Goal: Information Seeking & Learning: Learn about a topic

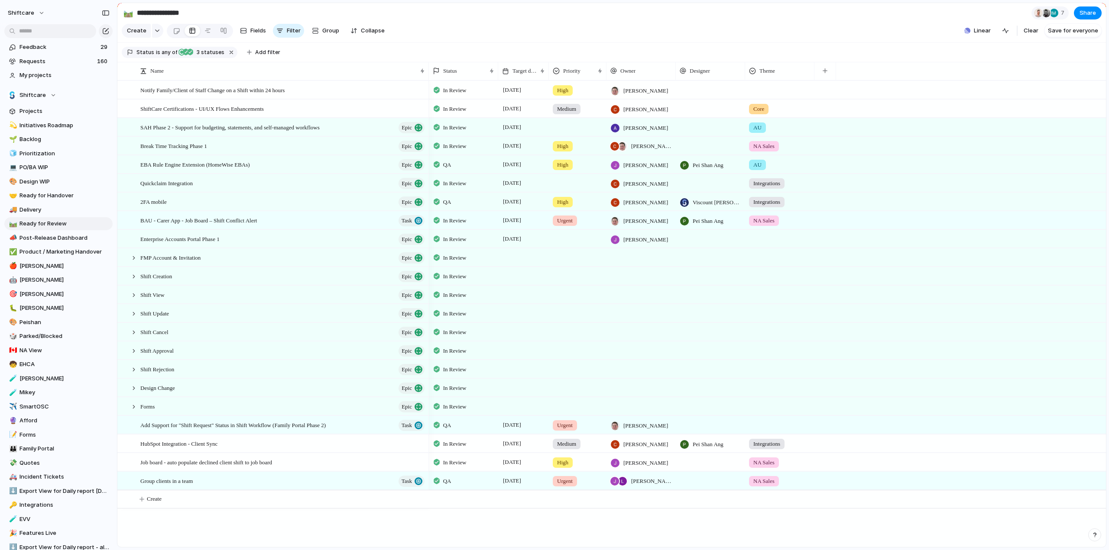
click at [35, 38] on div "Feedback 29 Requests 160 My projects Shiftcare Projects 💫 Initiatives Roadmap 🌱…" at bounding box center [58, 275] width 117 height 550
click at [30, 32] on input "text" at bounding box center [50, 31] width 92 height 14
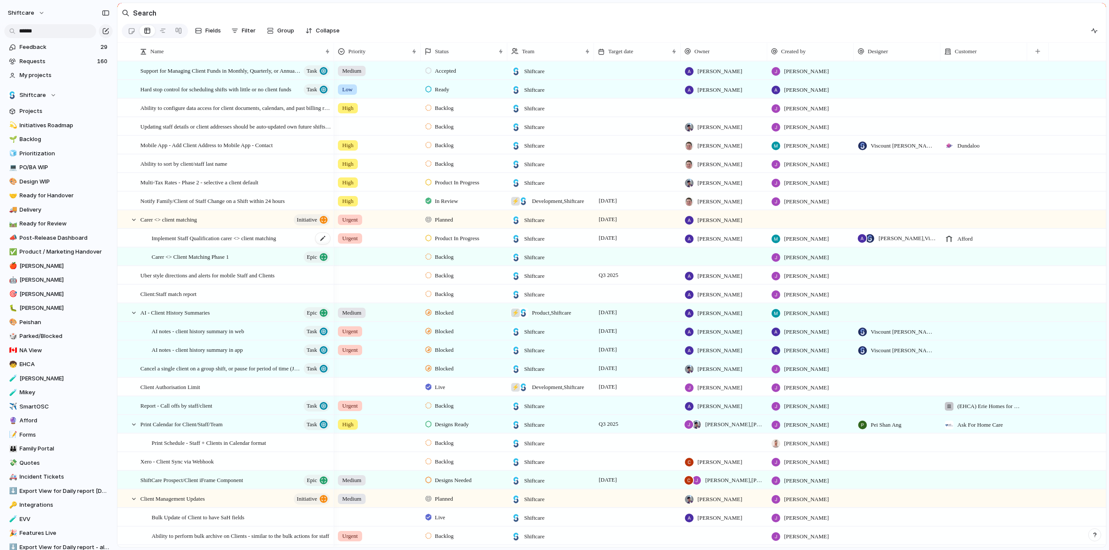
click at [196, 241] on span "Implement Staff Qualification carer <> client matching" at bounding box center [214, 238] width 124 height 10
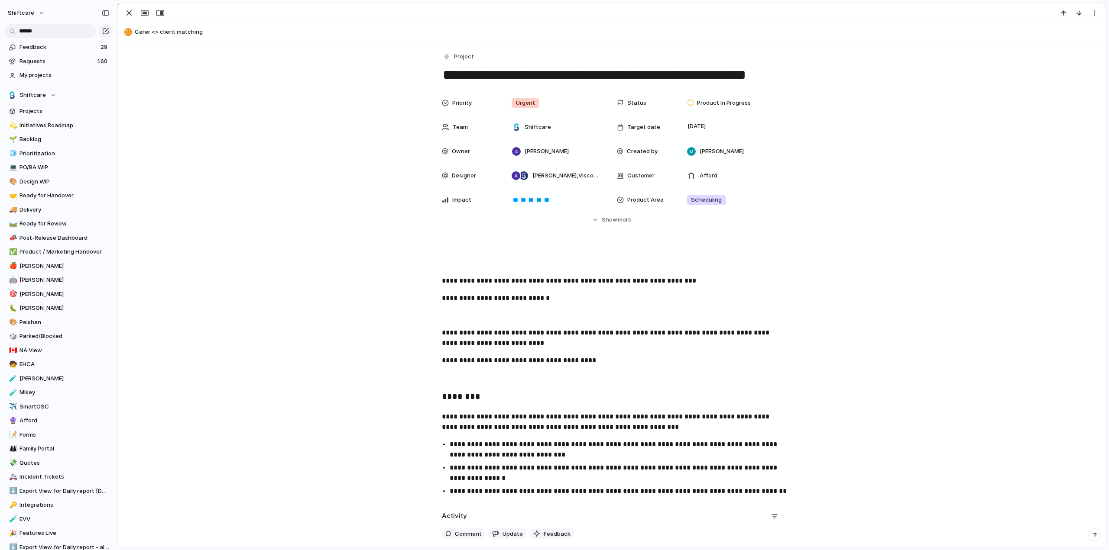
click at [941, 106] on div "Priority Urgent Status Product In Progress Team Shiftcare Target date 29 August…" at bounding box center [611, 159] width 967 height 130
click at [962, 273] on div "**********" at bounding box center [611, 376] width 967 height 248
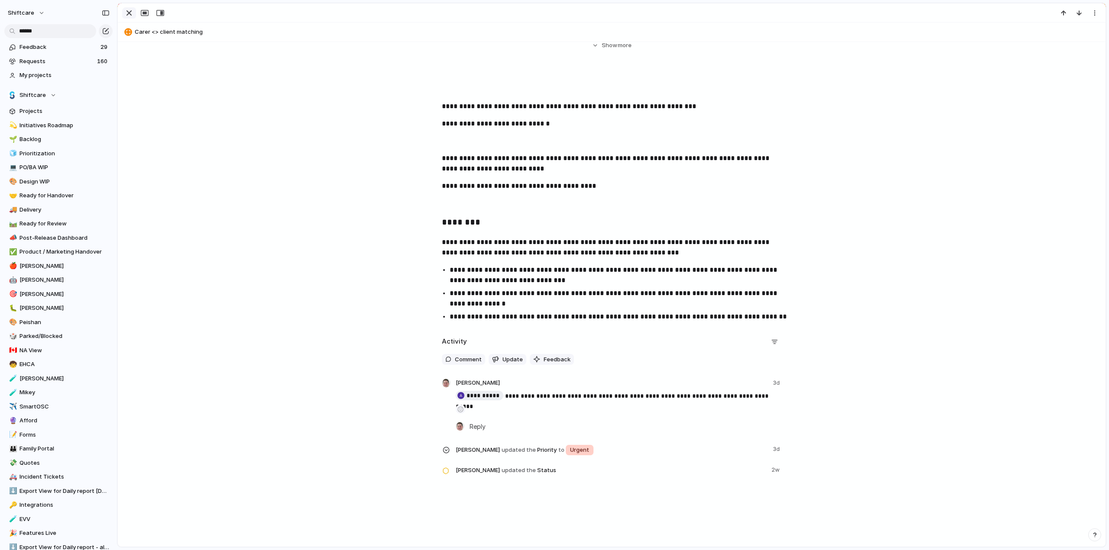
click at [125, 13] on div "button" at bounding box center [129, 13] width 10 height 10
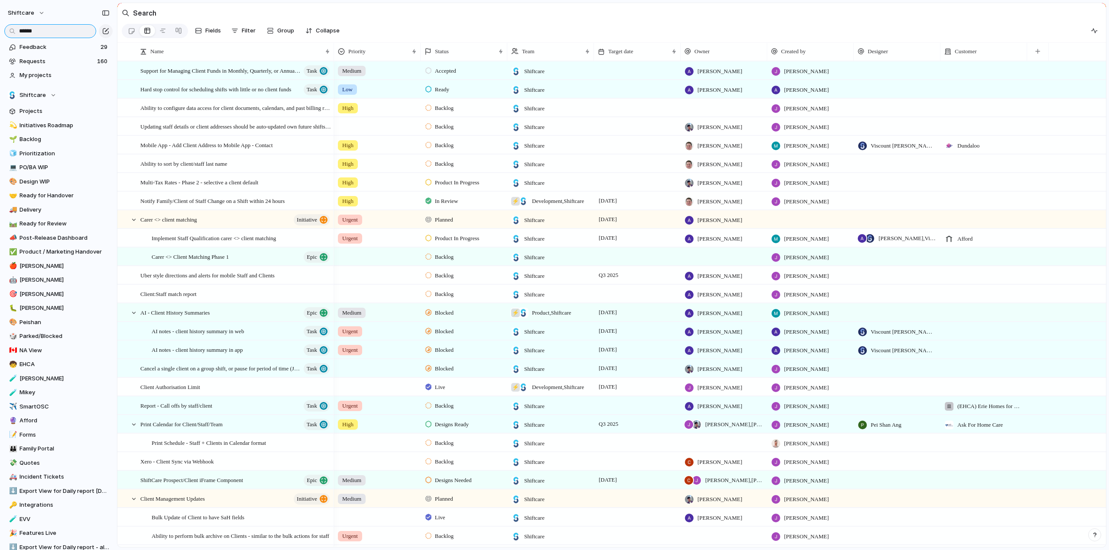
click at [54, 25] on input "******" at bounding box center [50, 31] width 92 height 14
type input "*"
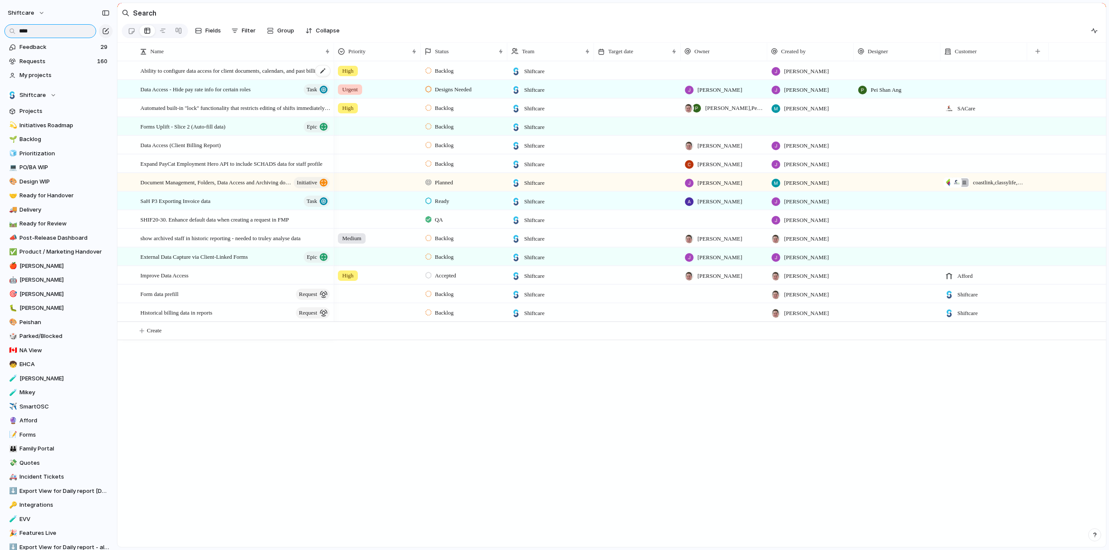
type input "****"
click at [208, 75] on span "Ability to configure data access for client documents, calendars, and past bill…" at bounding box center [235, 70] width 191 height 10
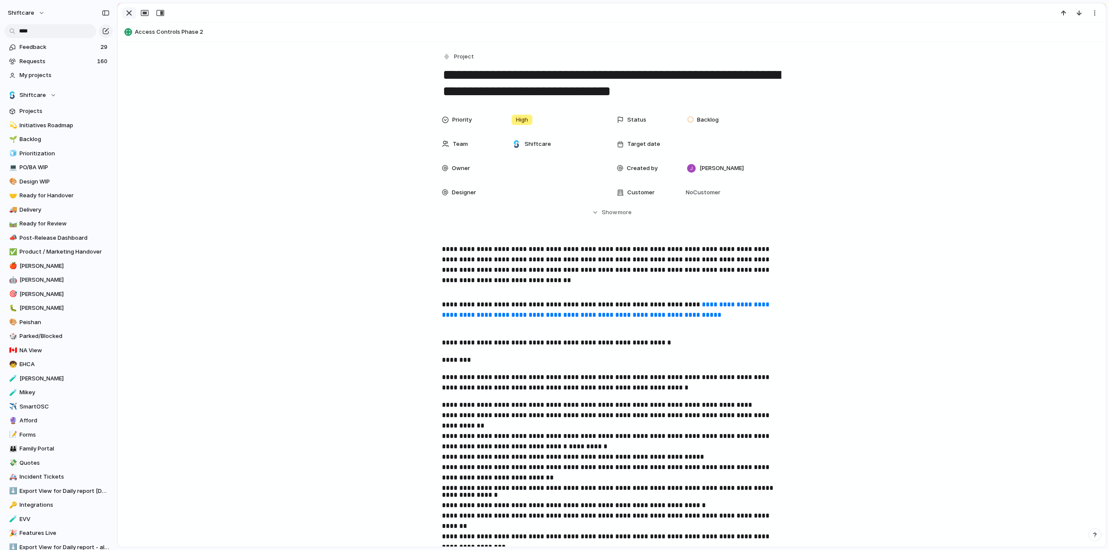
click at [130, 11] on div "button" at bounding box center [129, 13] width 10 height 10
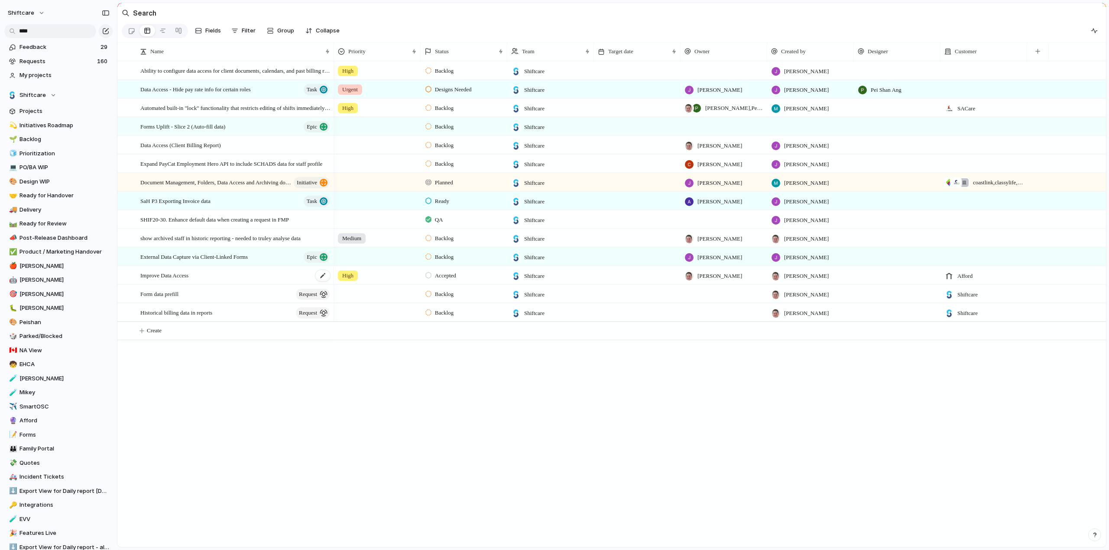
click at [160, 280] on span "Improve Data Access" at bounding box center [164, 275] width 48 height 10
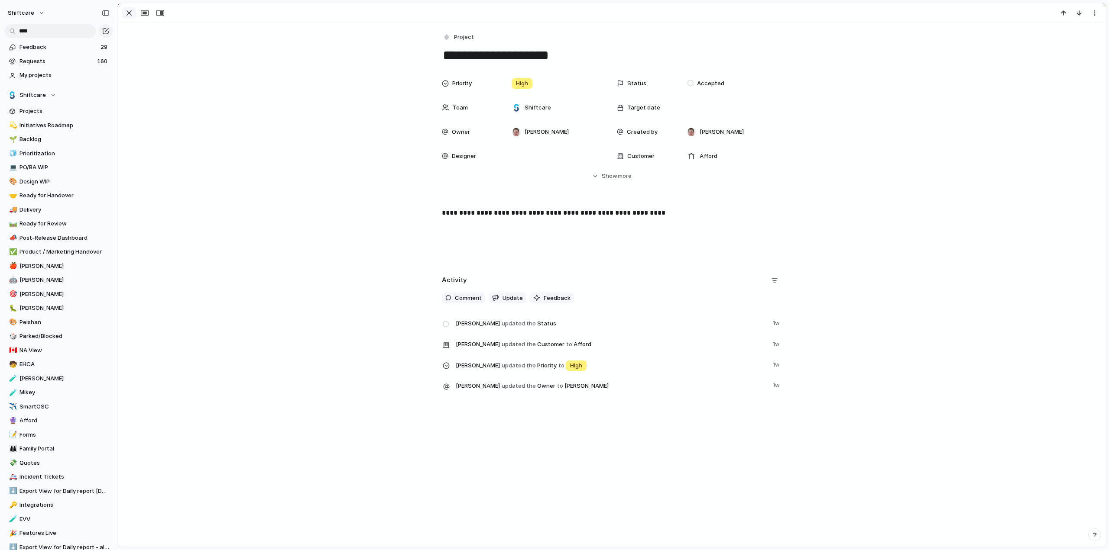
click at [126, 9] on div "button" at bounding box center [129, 13] width 10 height 10
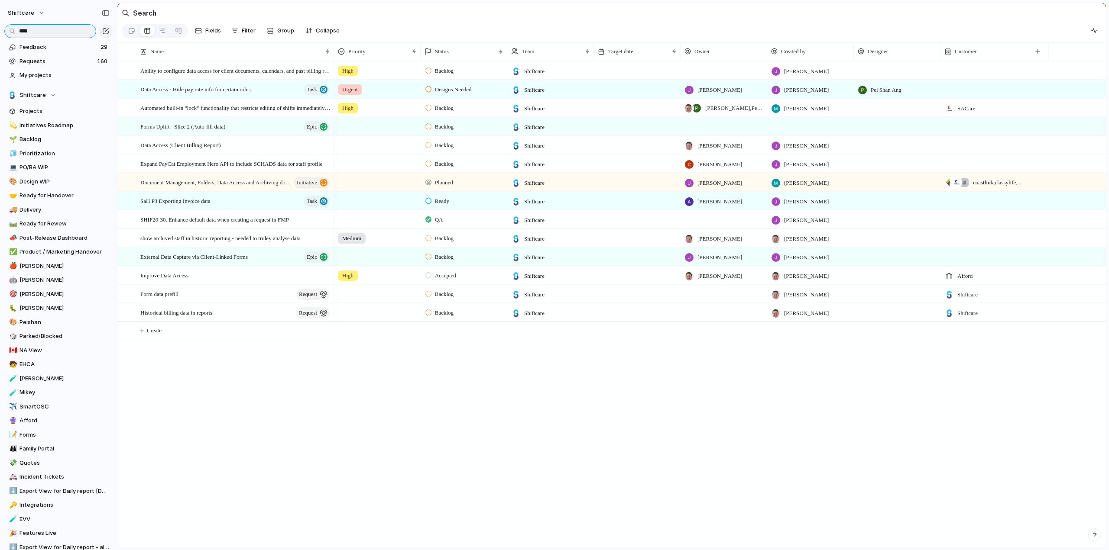
click at [33, 31] on input "****" at bounding box center [50, 31] width 92 height 14
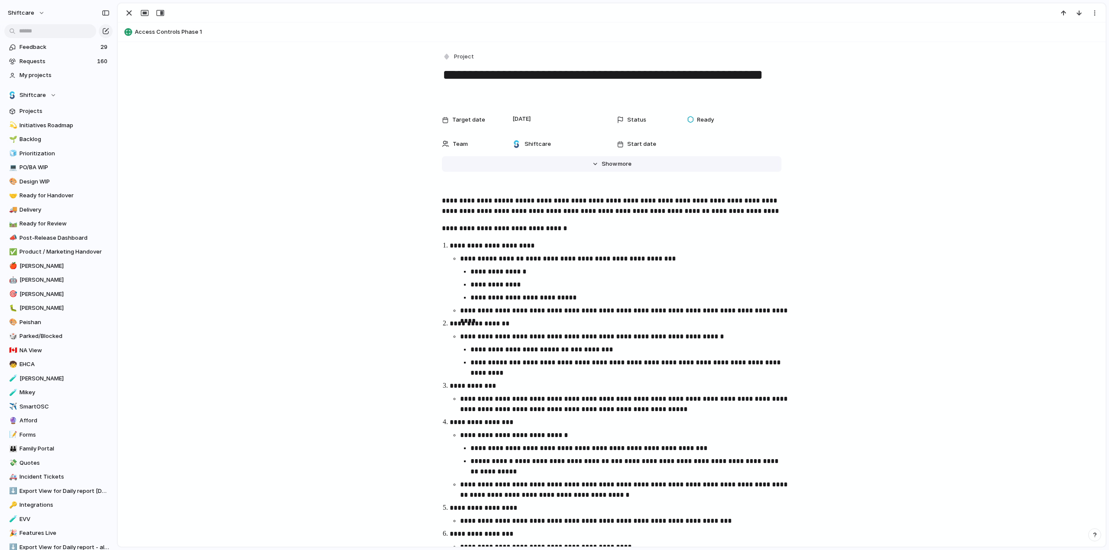
click at [598, 159] on button "Hide Show more" at bounding box center [612, 164] width 340 height 16
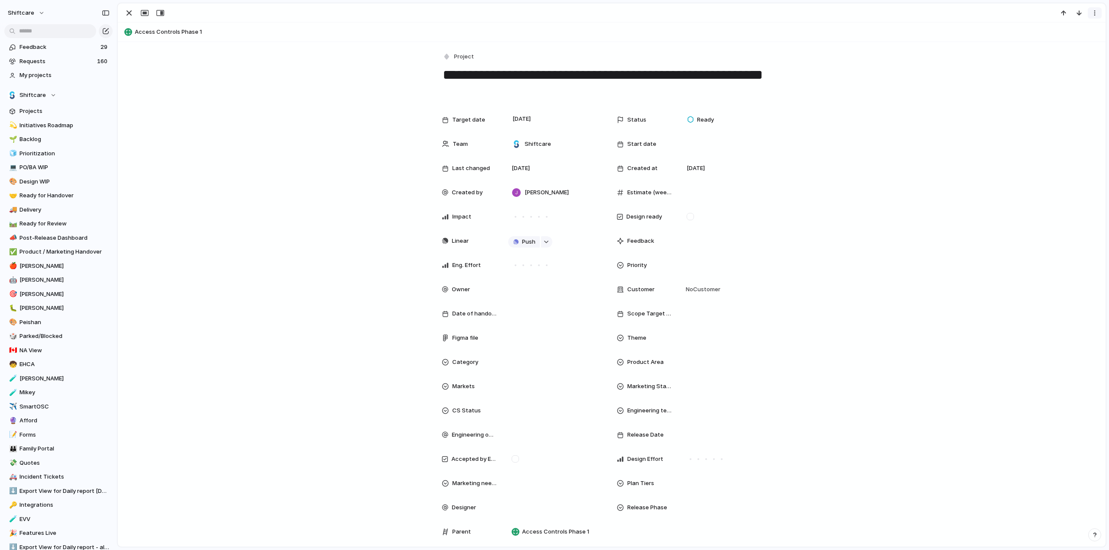
click at [1087, 13] on div at bounding box center [1079, 12] width 46 height 11
click at [1089, 12] on button "button" at bounding box center [1095, 12] width 14 height 11
click at [910, 175] on div "Mark as duplicate Delete" at bounding box center [554, 275] width 1109 height 550
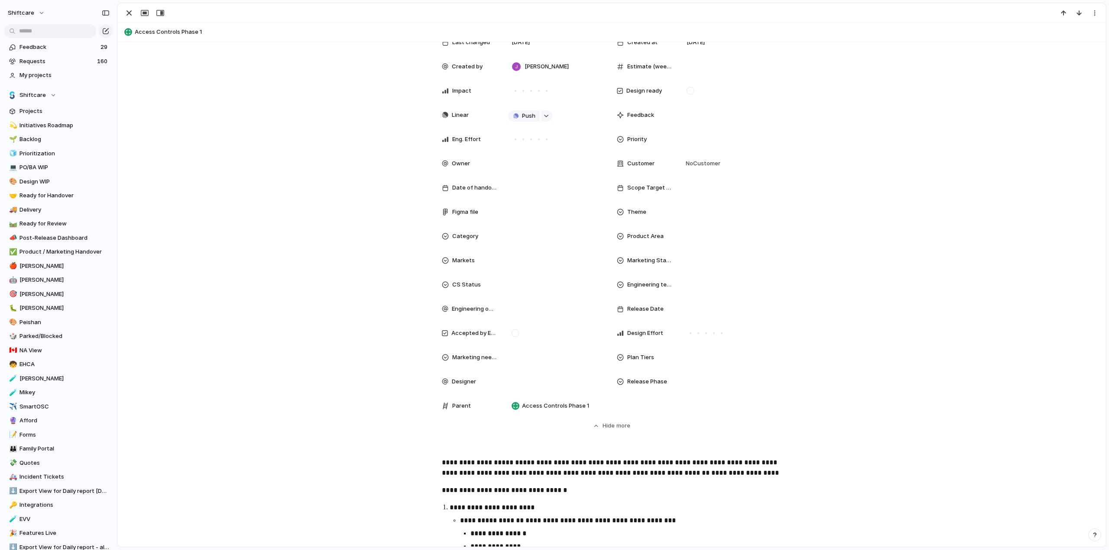
scroll to position [130, 0]
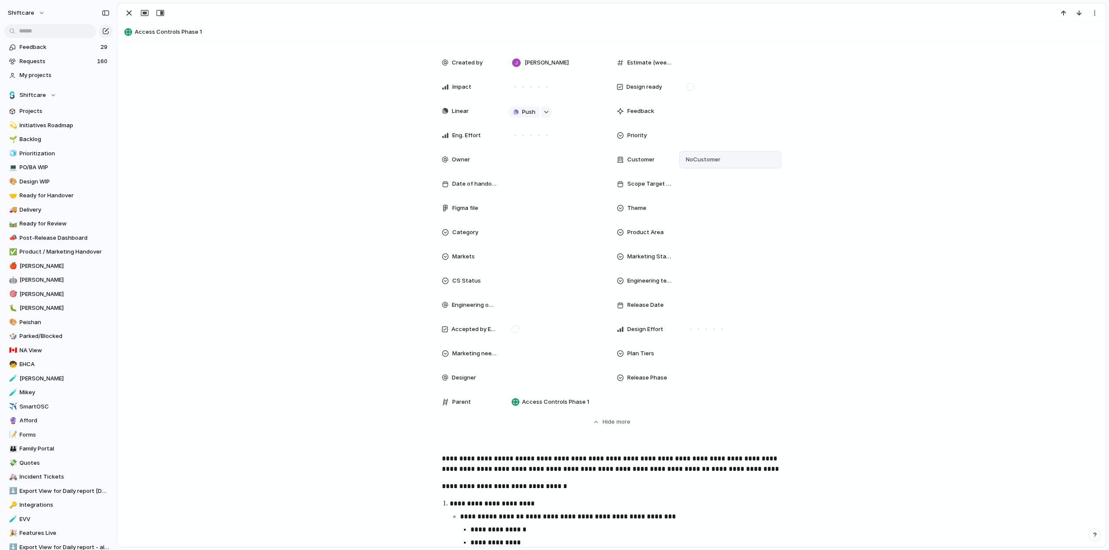
click at [713, 156] on span "No Customer" at bounding box center [701, 159] width 37 height 9
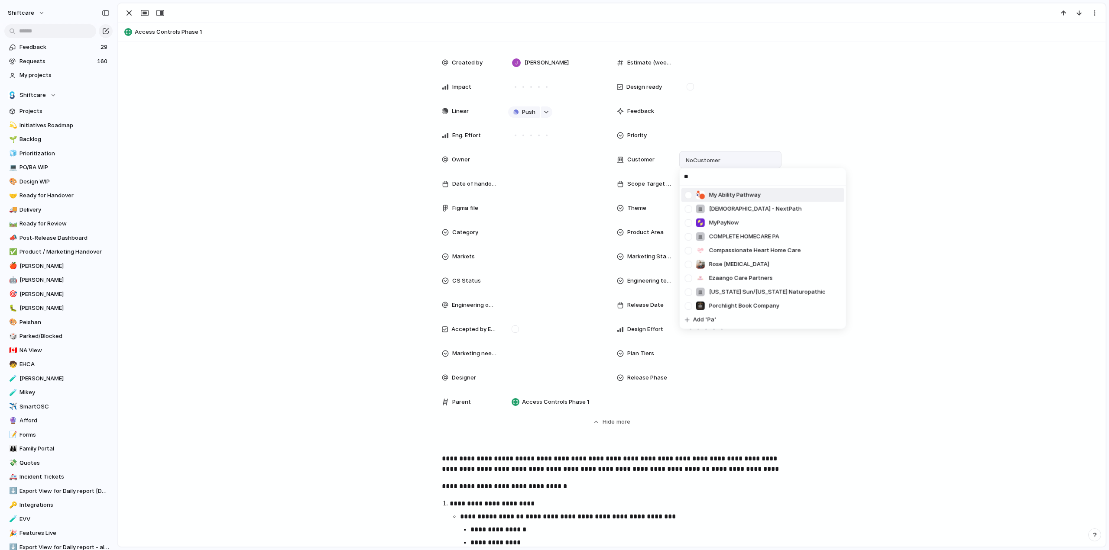
scroll to position [0, 0]
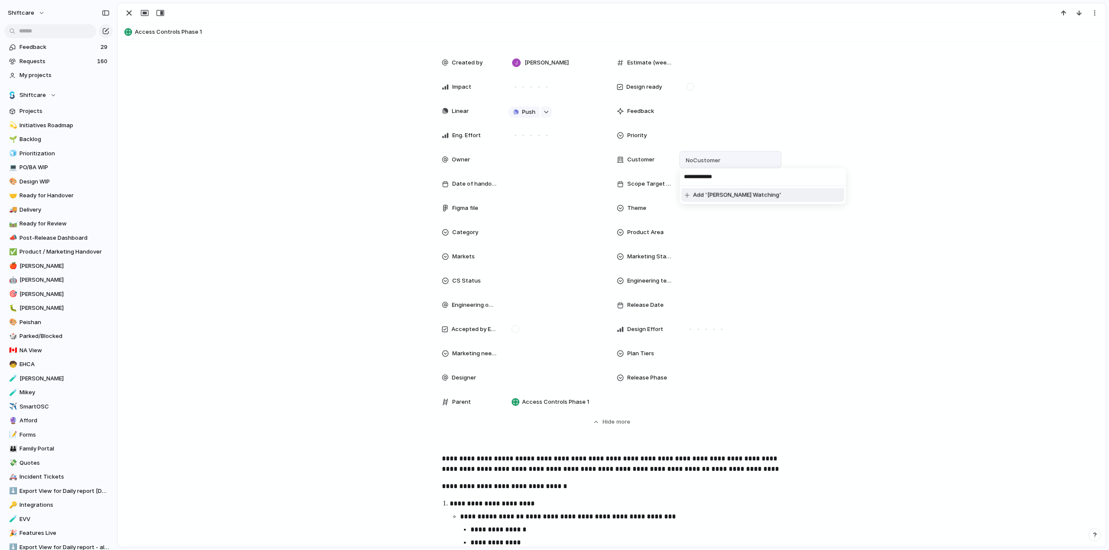
type input "**********"
click at [687, 195] on div at bounding box center [687, 195] width 5 height 5
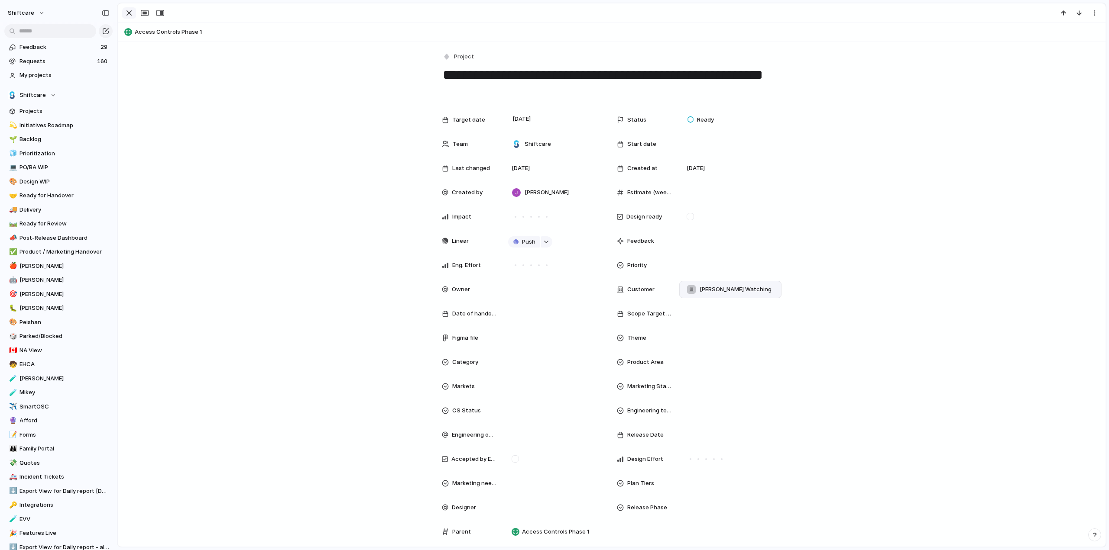
click at [133, 16] on div "button" at bounding box center [129, 13] width 10 height 10
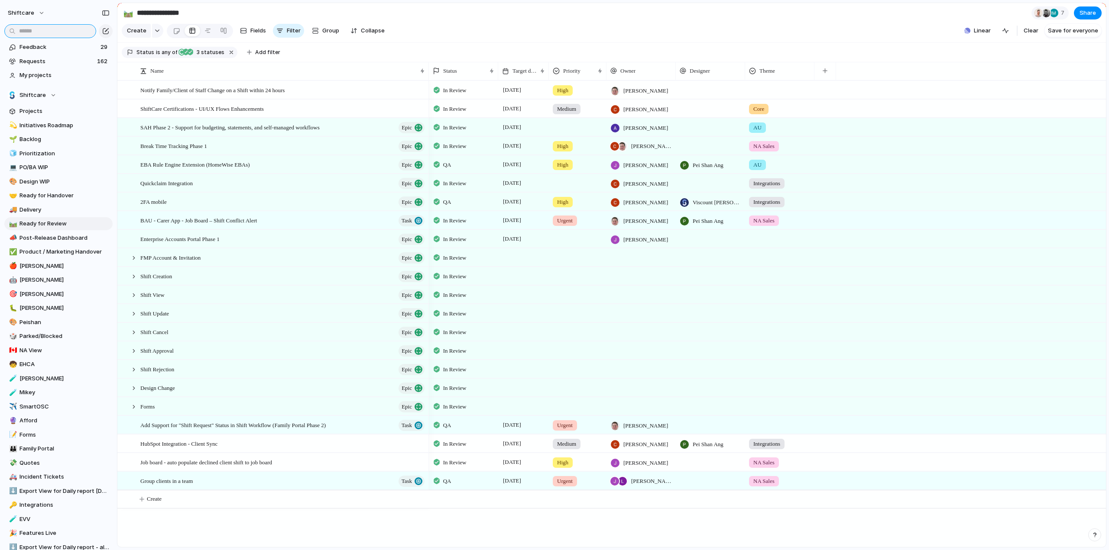
click at [42, 32] on input "text" at bounding box center [50, 31] width 92 height 14
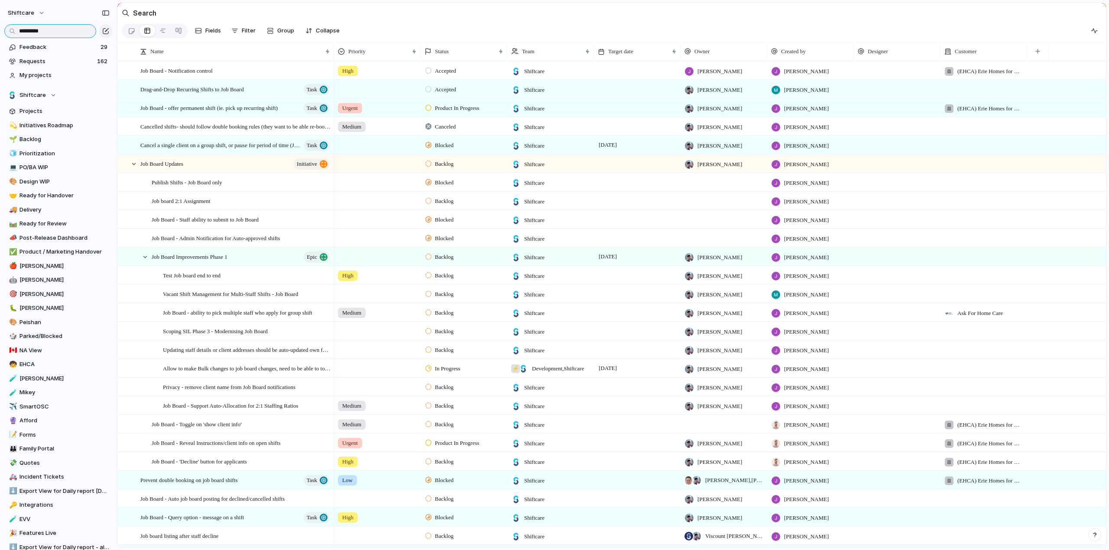
drag, startPoint x: 57, startPoint y: 27, endPoint x: 17, endPoint y: 30, distance: 39.5
click at [21, 32] on input "*********" at bounding box center [50, 31] width 92 height 14
type input "*"
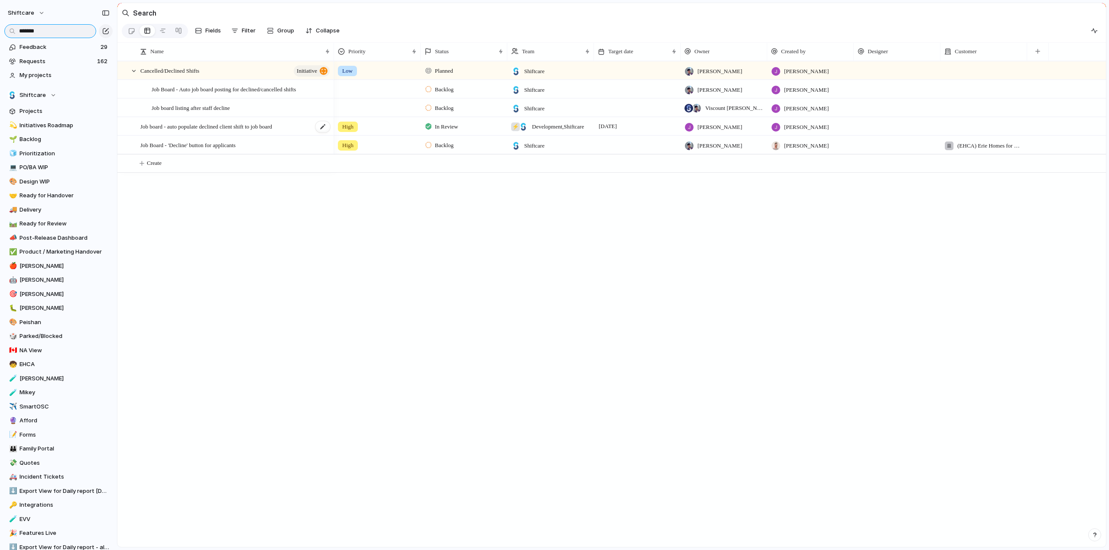
type input "*******"
click at [191, 130] on span "Job board - auto populate declined client shift to job board" at bounding box center [206, 126] width 132 height 10
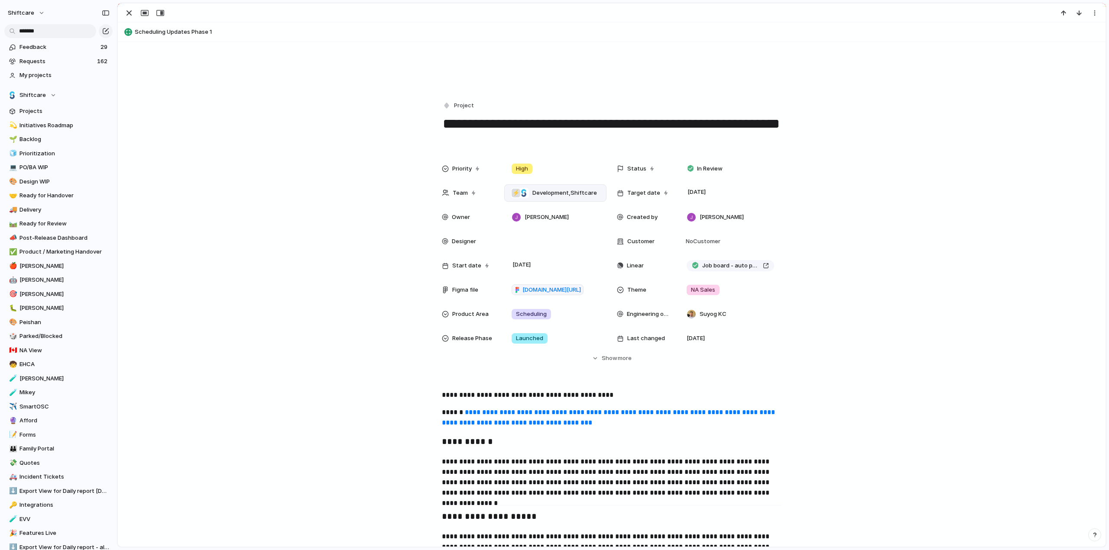
scroll to position [173, 0]
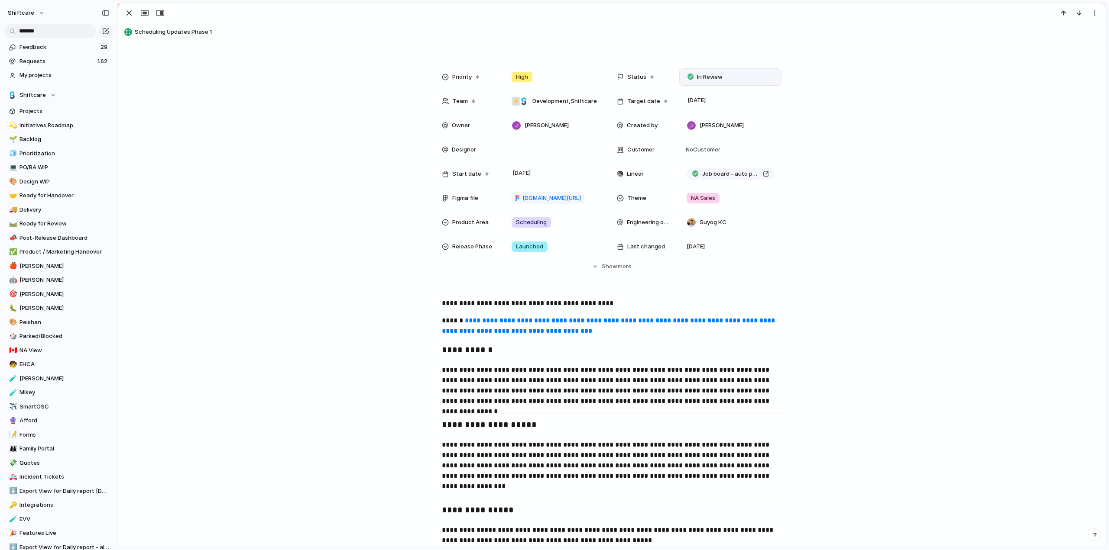
click at [700, 76] on span "In Review" at bounding box center [710, 77] width 26 height 9
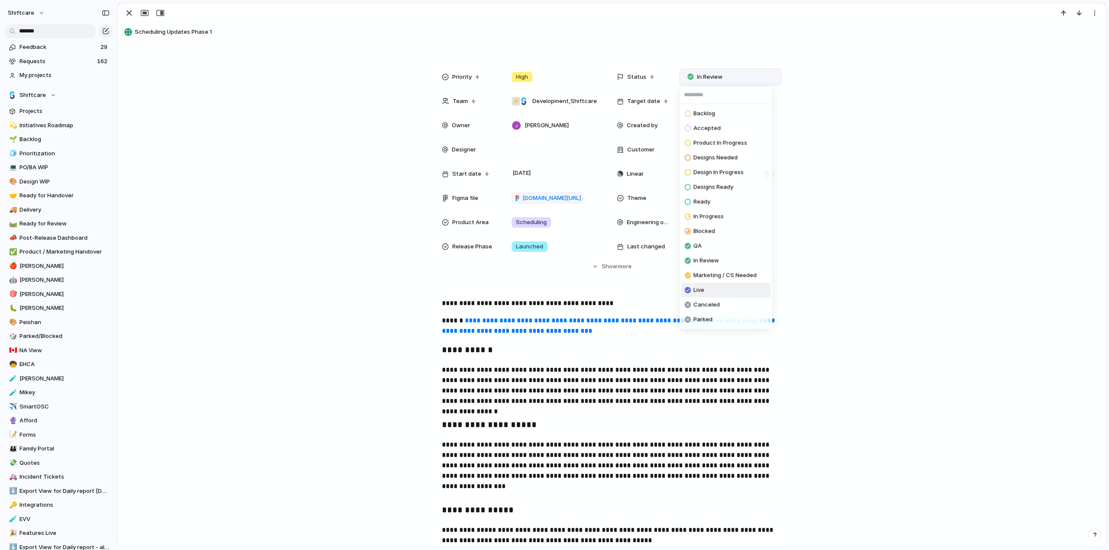
click at [704, 291] on span "Live" at bounding box center [698, 290] width 11 height 9
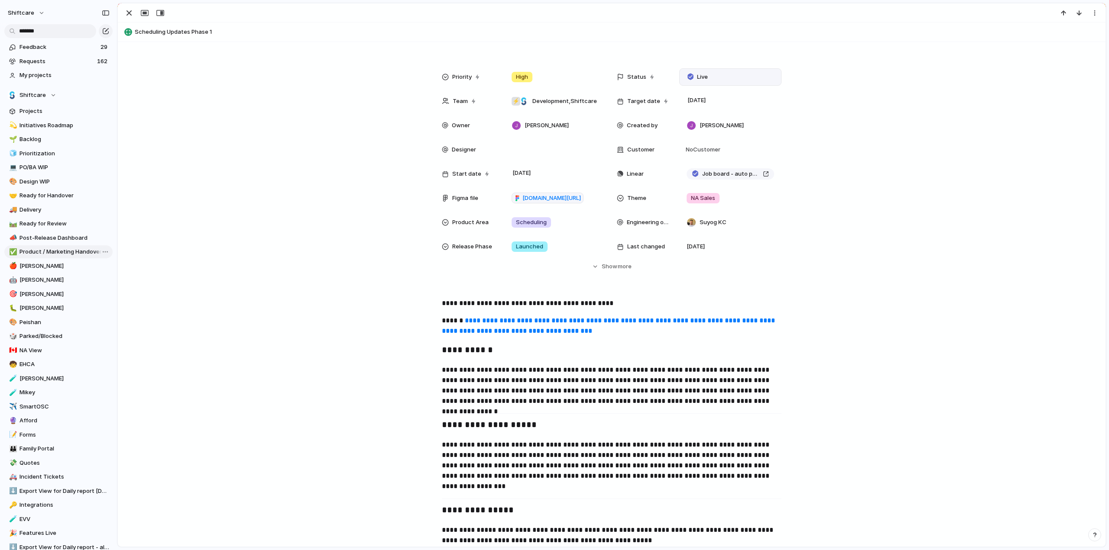
click at [39, 253] on span "Product / Marketing Handover" at bounding box center [64, 252] width 90 height 9
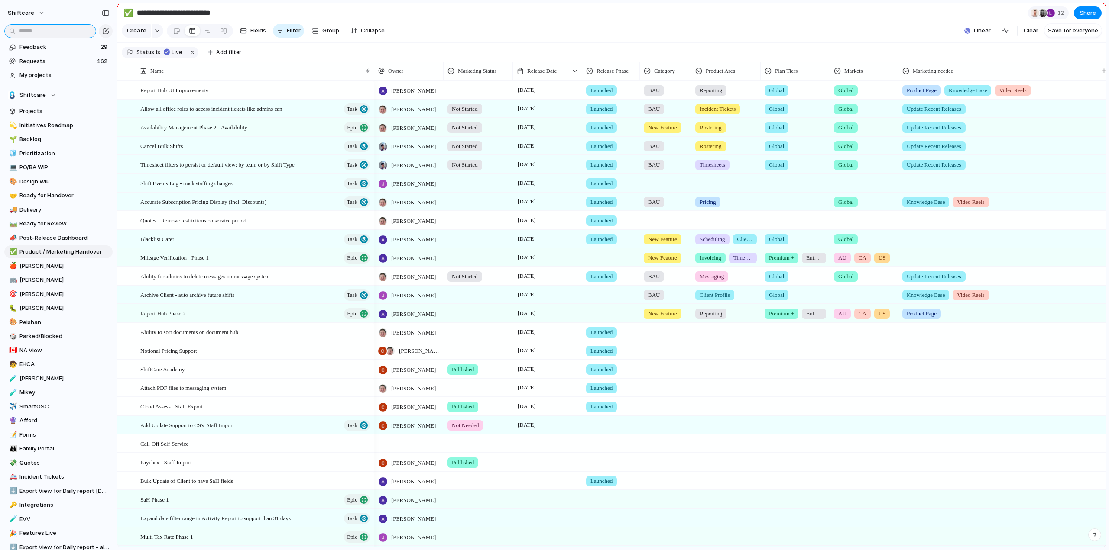
click at [35, 29] on input "text" at bounding box center [50, 31] width 92 height 14
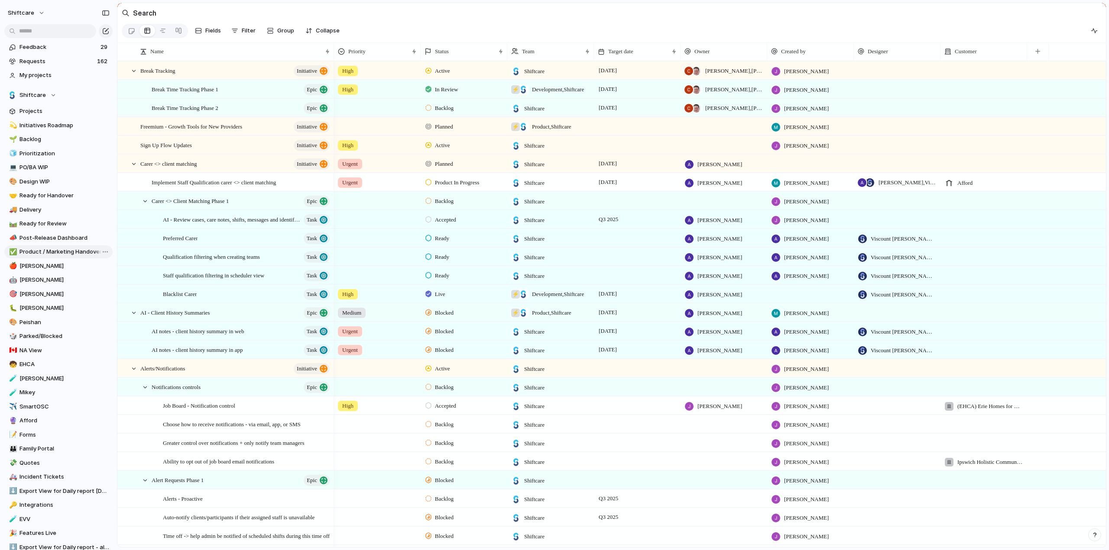
click at [33, 252] on span "Product / Marketing Handover" at bounding box center [64, 252] width 90 height 9
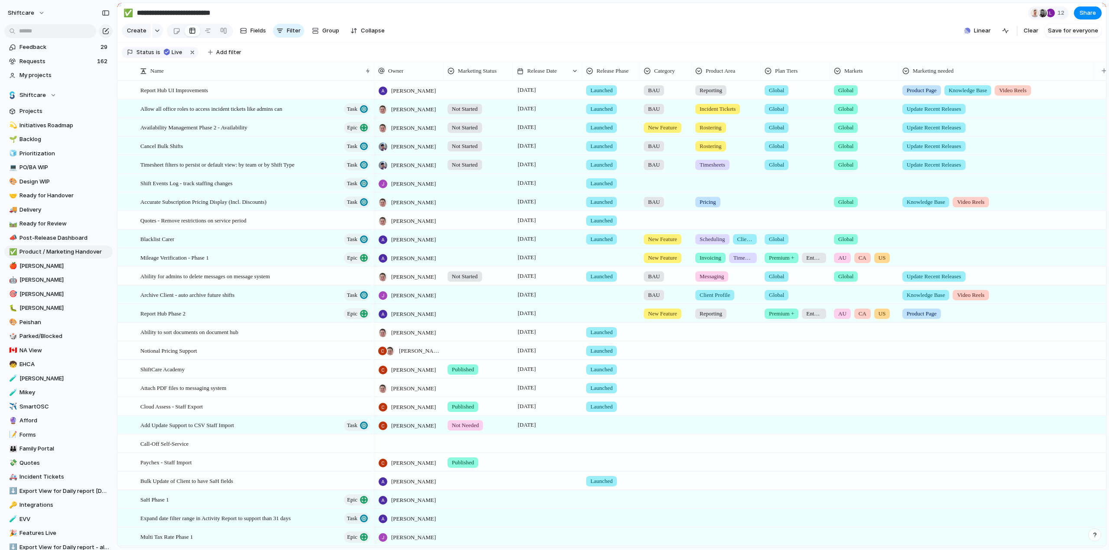
click at [524, 43] on section "Create Fields Filter Group Zoom Collapse Linear Clear Save for everyone" at bounding box center [611, 32] width 988 height 21
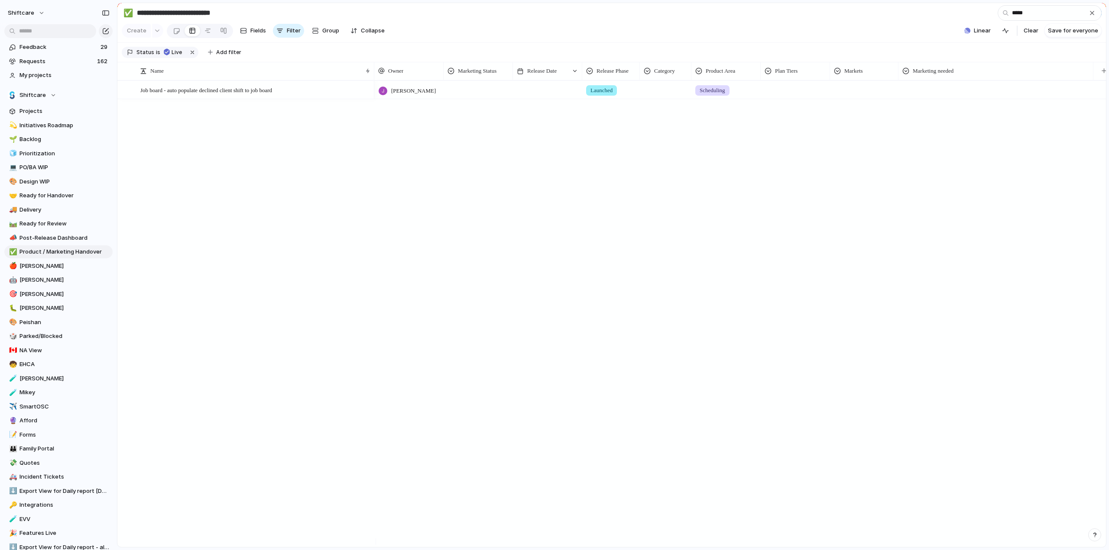
type input "*****"
click at [473, 96] on div at bounding box center [478, 88] width 68 height 14
click at [469, 129] on span "Not Started" at bounding box center [469, 132] width 33 height 9
click at [558, 96] on div at bounding box center [547, 90] width 69 height 18
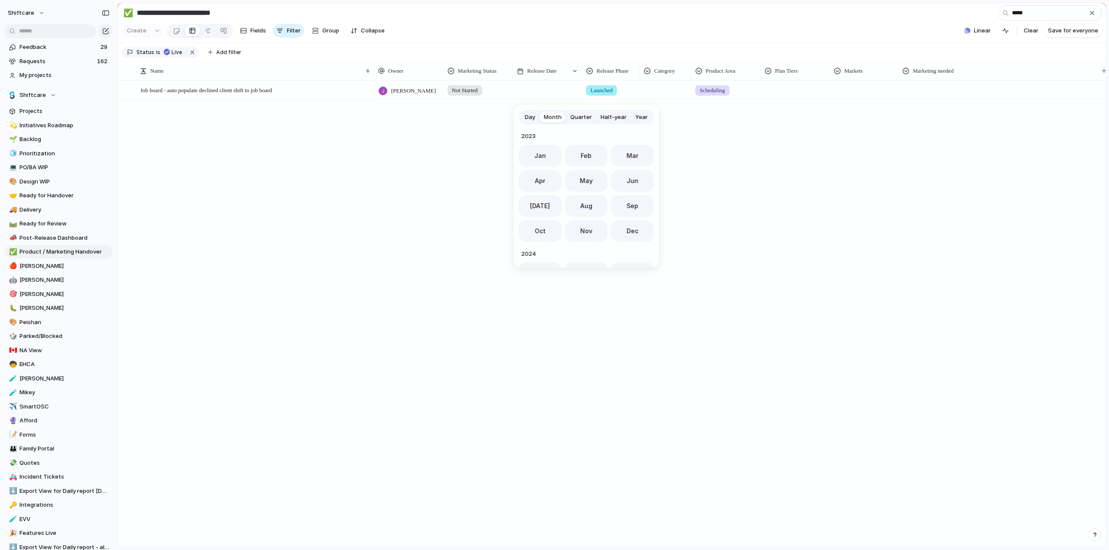
scroll to position [238, 0]
click at [531, 116] on span "Day" at bounding box center [530, 117] width 10 height 9
click at [602, 226] on button "21" at bounding box center [603, 227] width 17 height 17
click at [663, 96] on div at bounding box center [665, 88] width 51 height 14
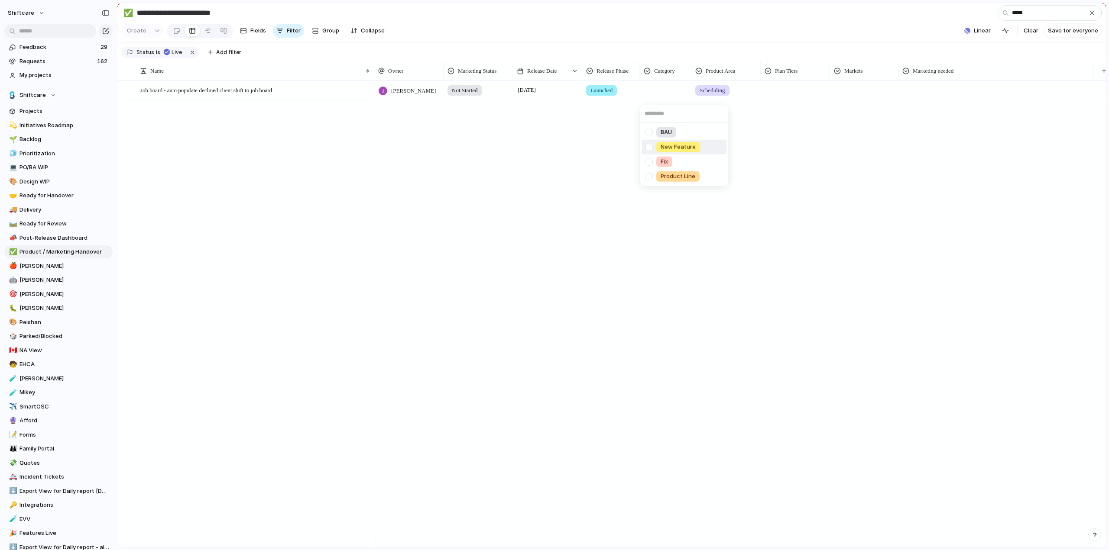
click at [648, 148] on div at bounding box center [648, 146] width 15 height 15
drag, startPoint x: 810, startPoint y: 134, endPoint x: 758, endPoint y: 96, distance: 64.2
click at [810, 134] on div "BAU New Feature Fix Product Line" at bounding box center [554, 275] width 1109 height 550
click at [783, 96] on div at bounding box center [795, 88] width 68 height 14
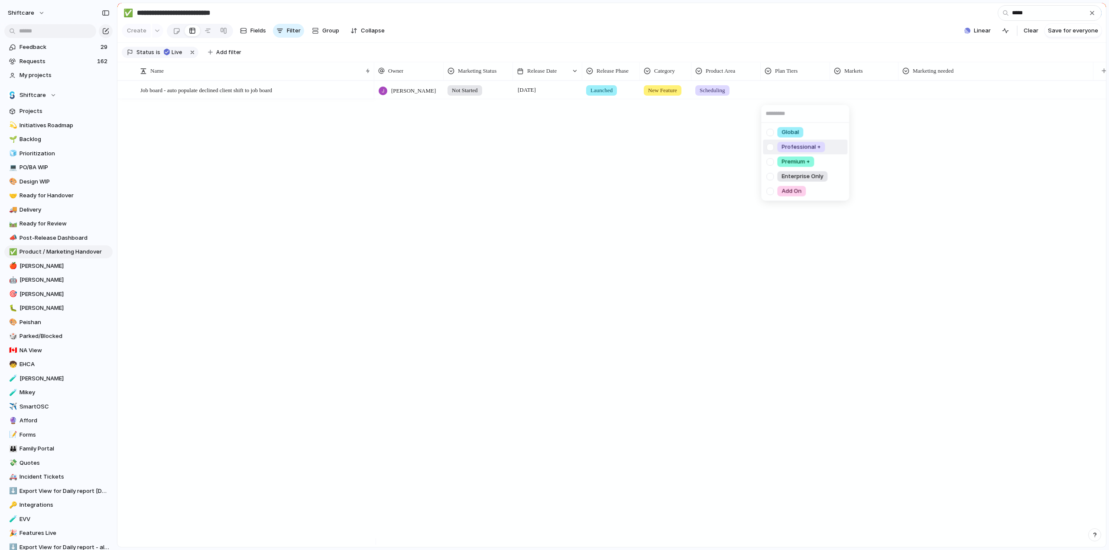
click at [771, 147] on div at bounding box center [769, 146] width 15 height 15
click at [954, 144] on div "Global Professional + Premium + Enterprise Only Add On" at bounding box center [554, 275] width 1109 height 550
click at [854, 96] on div at bounding box center [864, 88] width 68 height 14
click at [838, 132] on div at bounding box center [839, 132] width 15 height 15
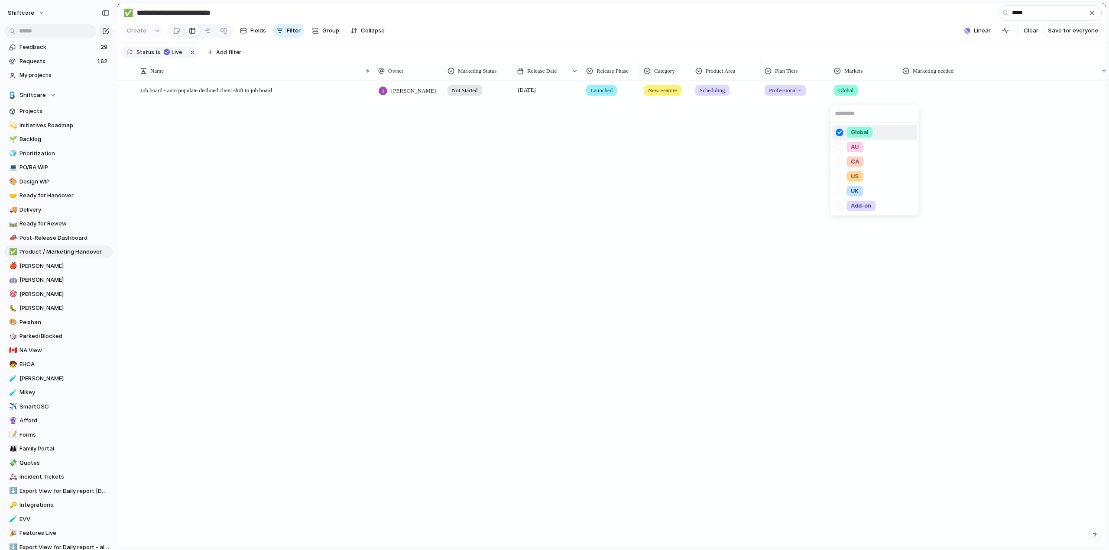
click at [983, 116] on div "Global AU CA US UK Add-on" at bounding box center [554, 275] width 1109 height 550
click at [932, 95] on div at bounding box center [996, 88] width 194 height 14
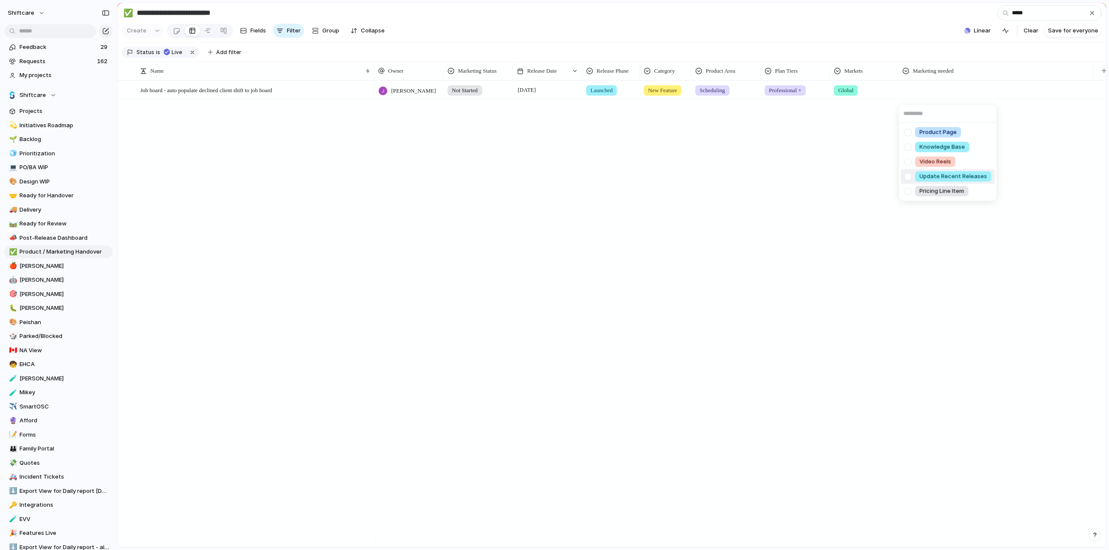
click at [909, 176] on div at bounding box center [907, 176] width 15 height 15
click at [735, 200] on div "Product Page Knowledge Base Video Reels Update Recent Releases Pricing Line Item" at bounding box center [554, 275] width 1109 height 550
click at [195, 95] on span "Job board - auto populate declined client shift to job board" at bounding box center [206, 90] width 132 height 10
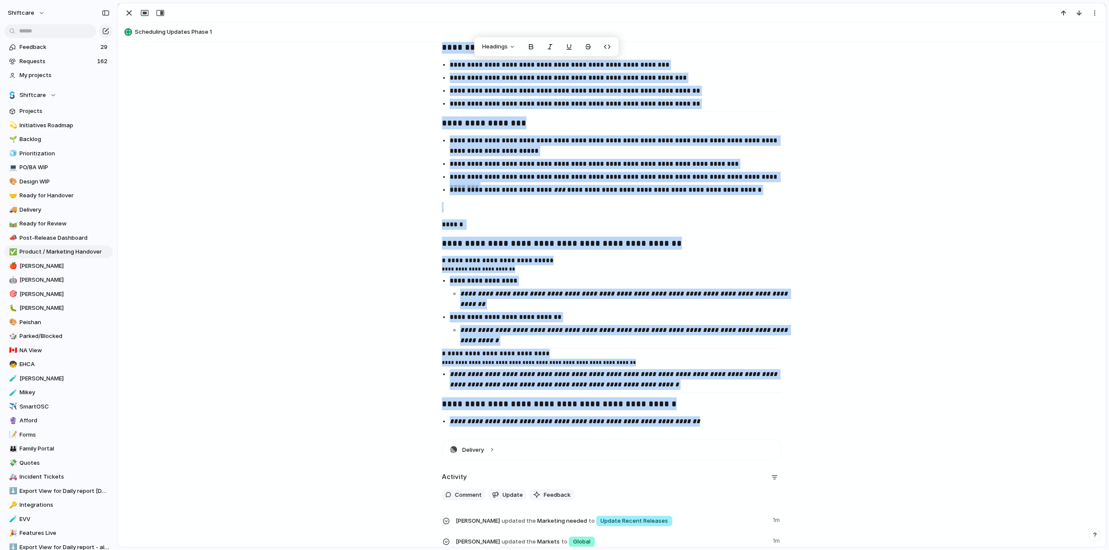
scroll to position [1414, 0]
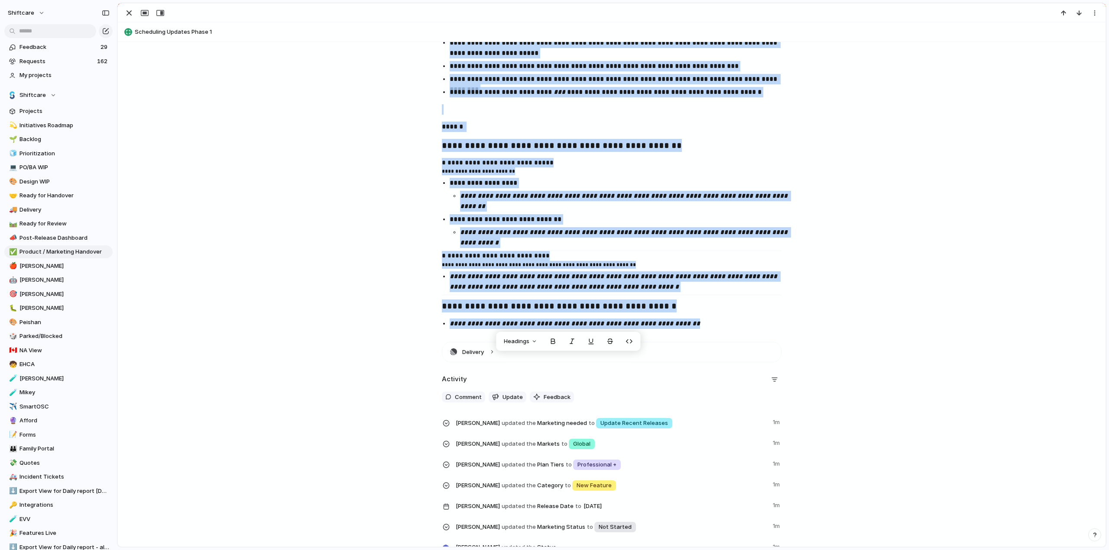
drag, startPoint x: 434, startPoint y: 112, endPoint x: 696, endPoint y: 323, distance: 336.1
copy div "**********"
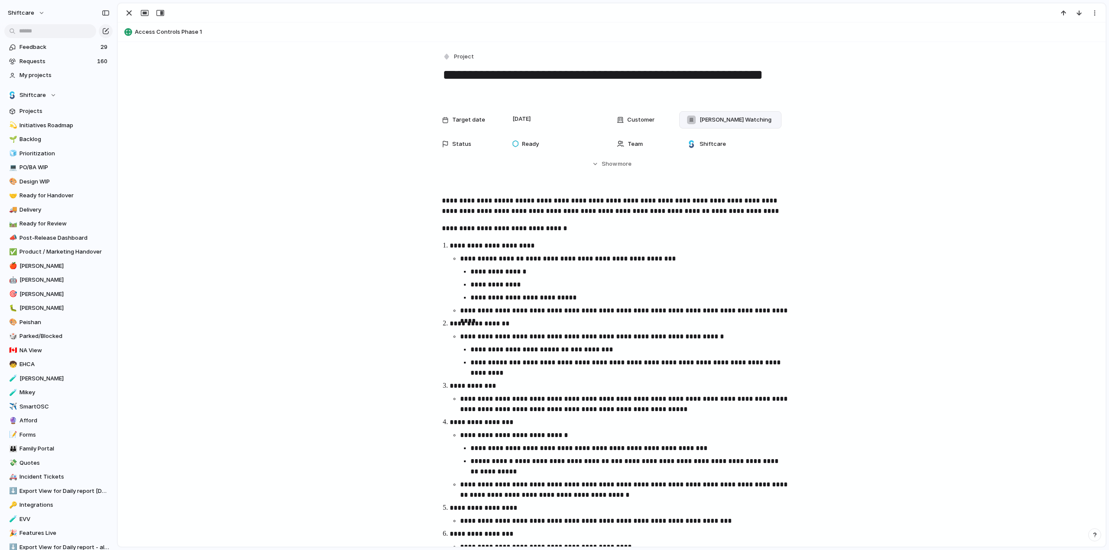
click at [714, 118] on span "[PERSON_NAME] Watching" at bounding box center [735, 120] width 72 height 9
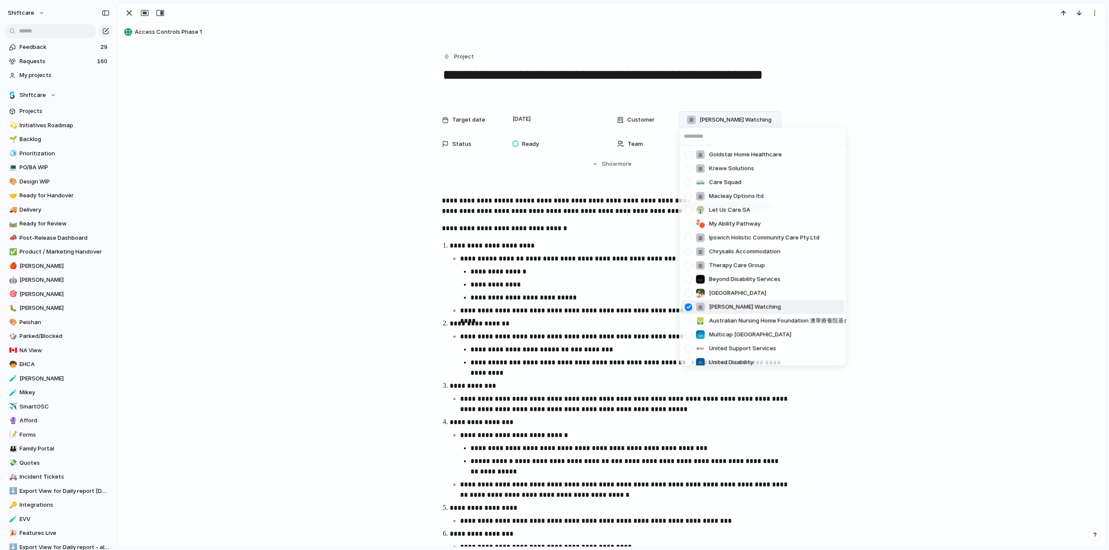
click at [690, 306] on div at bounding box center [688, 307] width 15 height 15
click at [246, 301] on div "Goldstar Home Healthcare Krewe Solutions Care Squad Macleay Options ltd Let Us …" at bounding box center [554, 275] width 1109 height 550
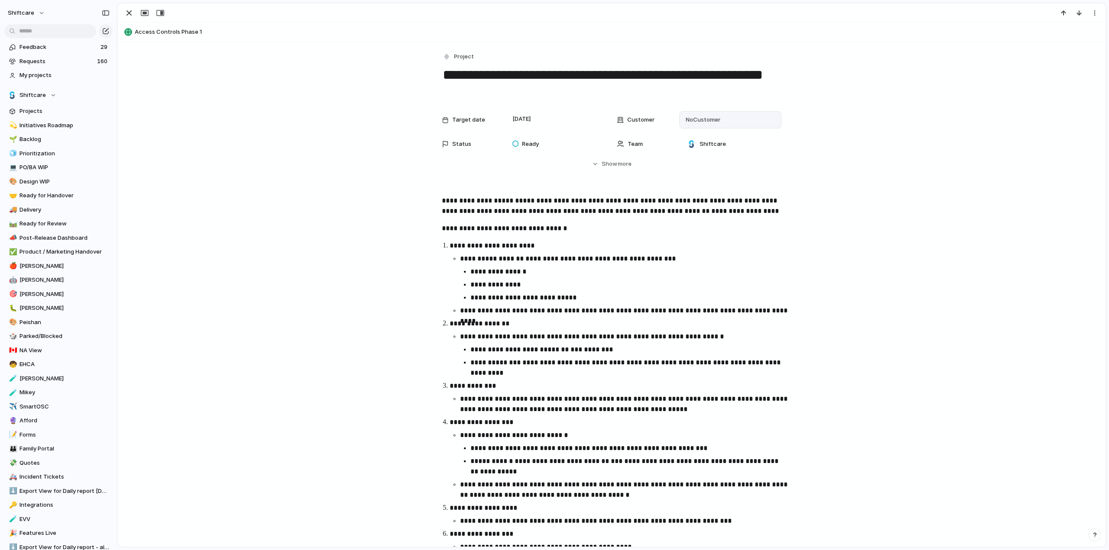
click at [697, 118] on span "No Customer" at bounding box center [701, 120] width 37 height 9
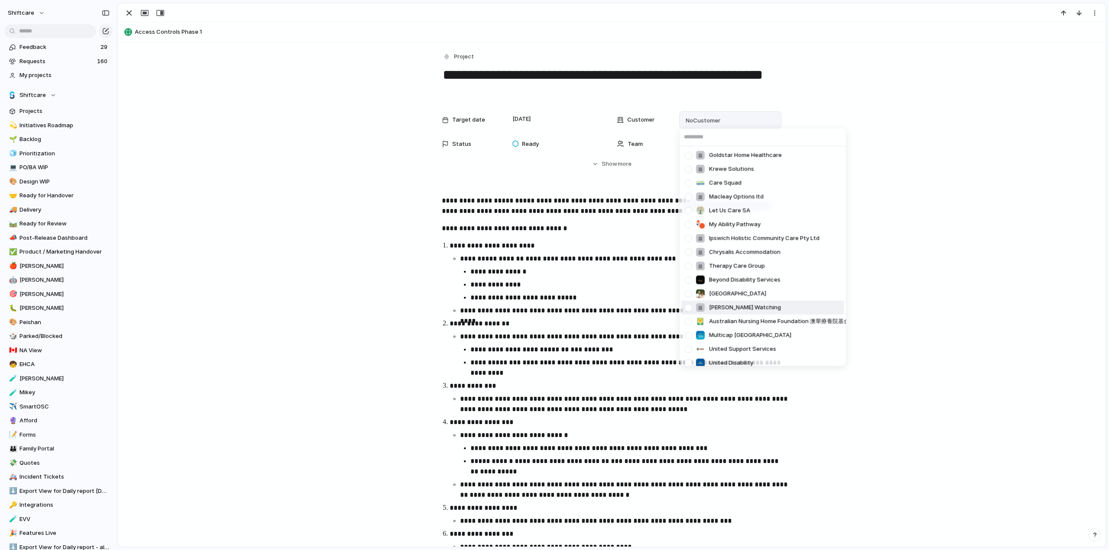
click at [694, 308] on div at bounding box center [688, 307] width 15 height 15
drag, startPoint x: 249, startPoint y: 240, endPoint x: 140, endPoint y: 22, distance: 243.7
click at [249, 240] on div "Goldstar Home Healthcare Krewe Solutions Care Squad Macleay Options ltd Let Us …" at bounding box center [554, 275] width 1109 height 550
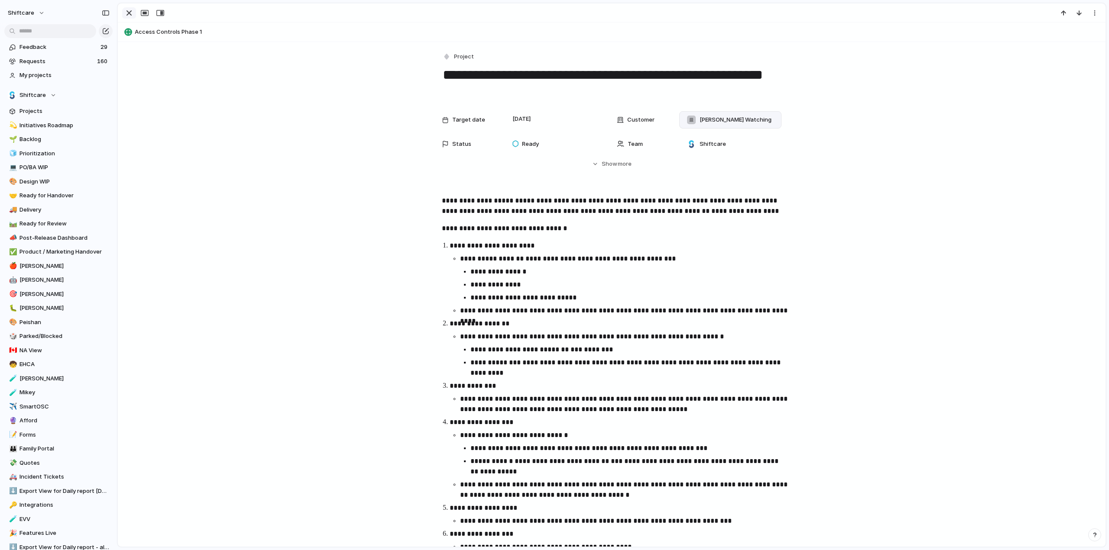
click at [131, 14] on div "button" at bounding box center [129, 13] width 10 height 10
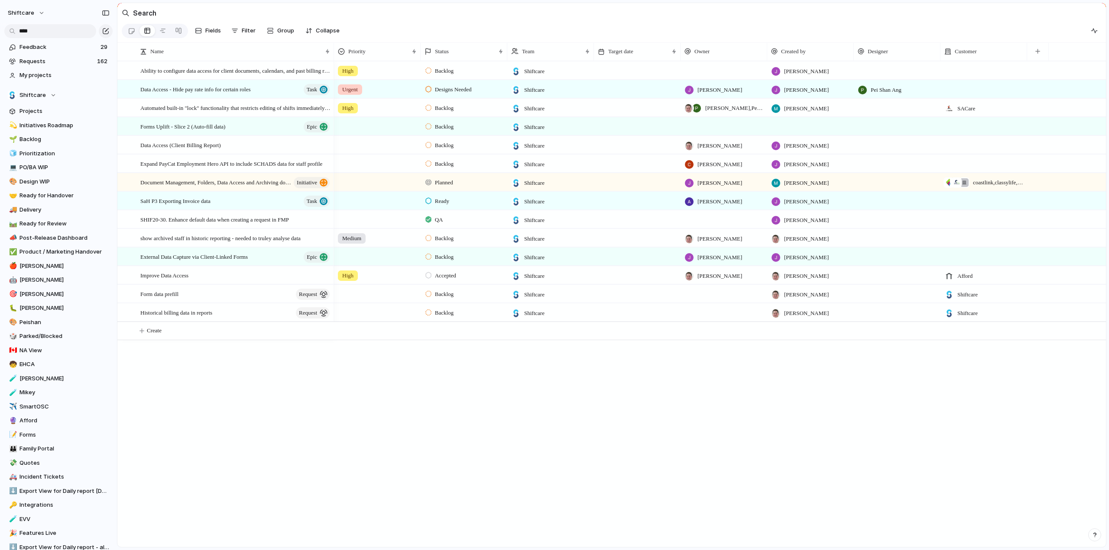
click at [52, 31] on input "****" at bounding box center [50, 31] width 92 height 14
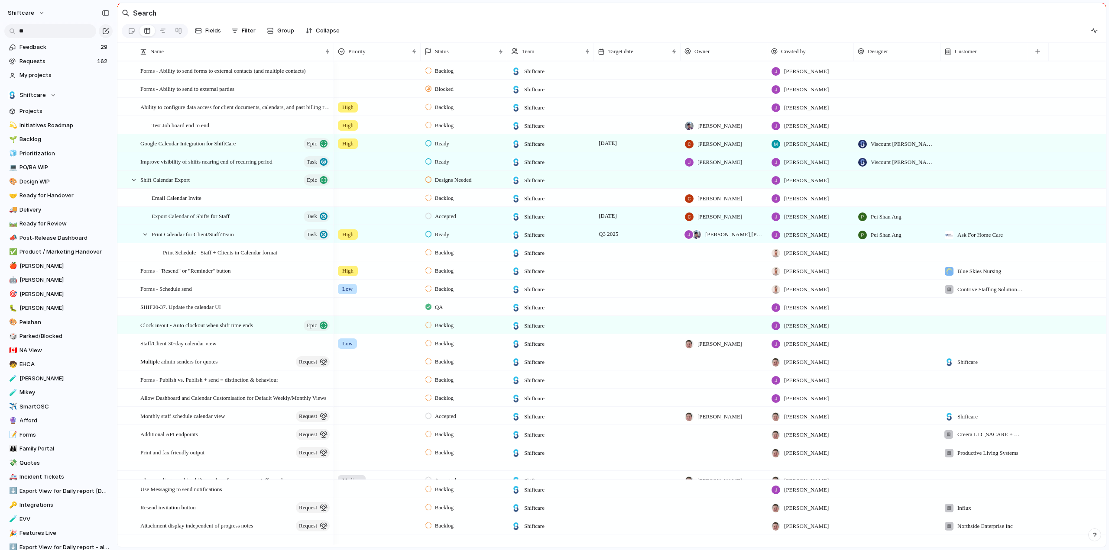
type input "*"
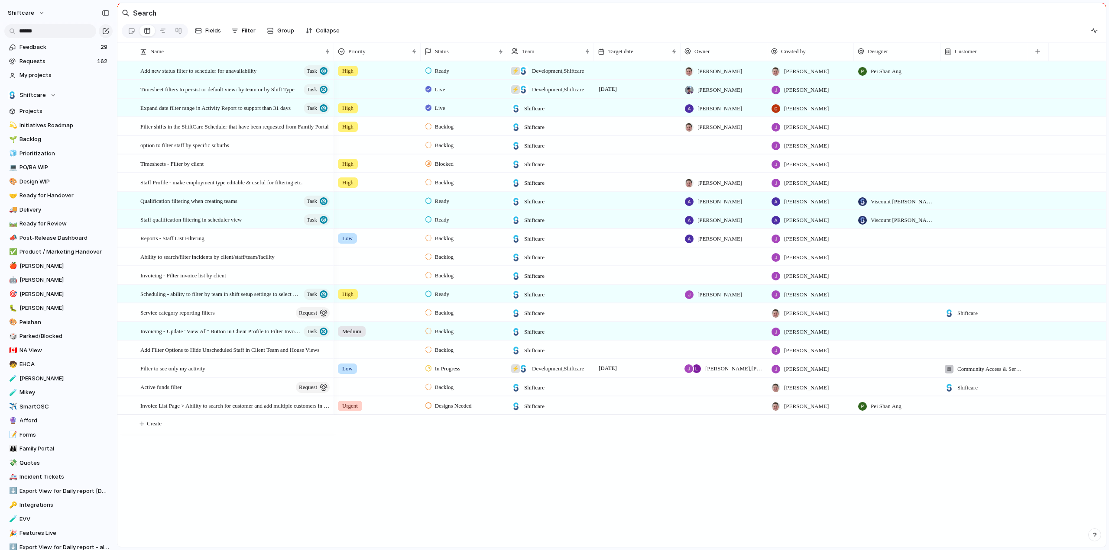
click at [822, 512] on div "High Ready ⚡ Development , Shiftcare Paul Slater Paul Slater Pei Shan Ang Live …" at bounding box center [720, 304] width 772 height 486
click at [947, 482] on div "High Ready ⚡ Development , Shiftcare Paul Slater Paul Slater Pei Shan Ang Live …" at bounding box center [720, 304] width 772 height 486
click at [36, 30] on input "******" at bounding box center [50, 31] width 92 height 14
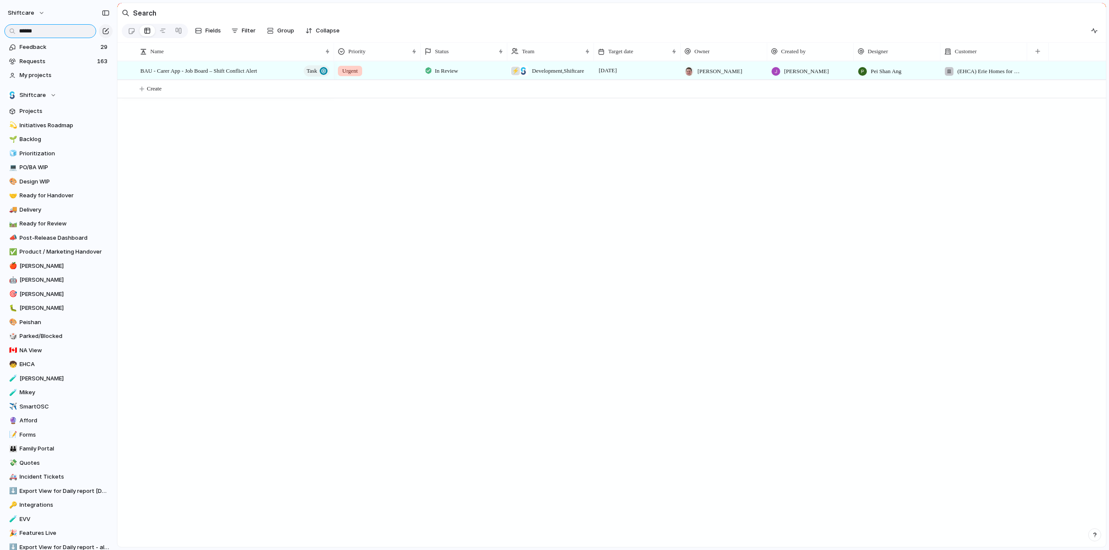
type input "******"
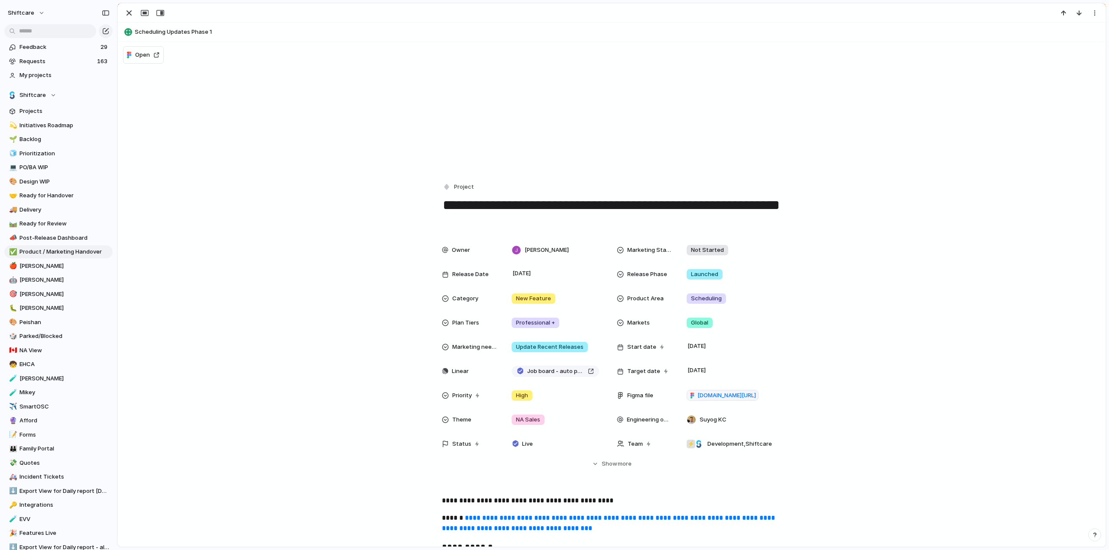
scroll to position [1414, 0]
